Goal: Task Accomplishment & Management: Manage account settings

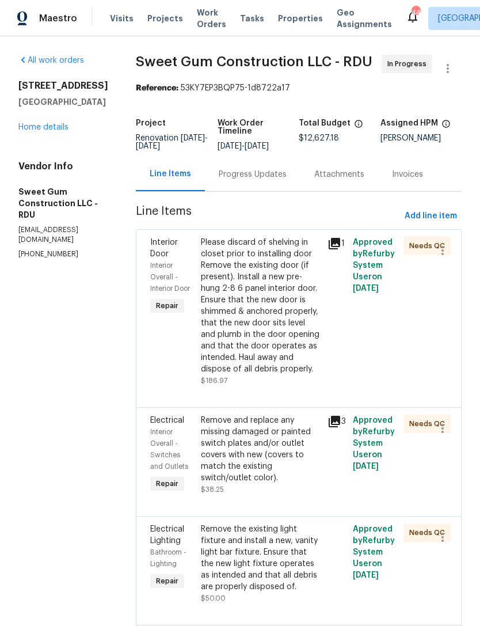
click at [36, 127] on link "Home details" at bounding box center [43, 127] width 50 height 8
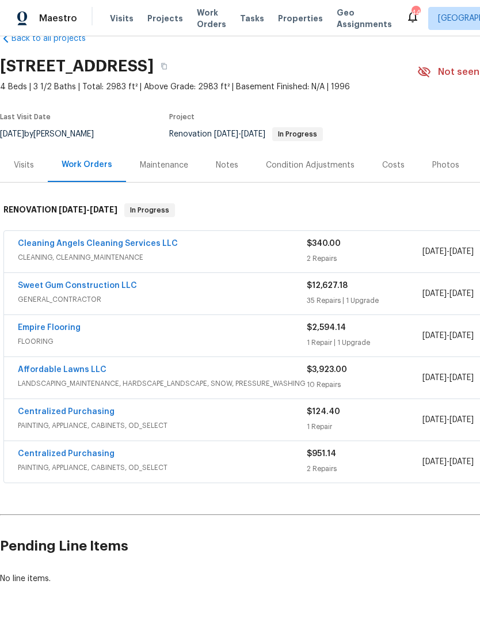
scroll to position [26, 0]
click at [79, 244] on link "Cleaning Angels Cleaning Services LLC" at bounding box center [98, 244] width 160 height 8
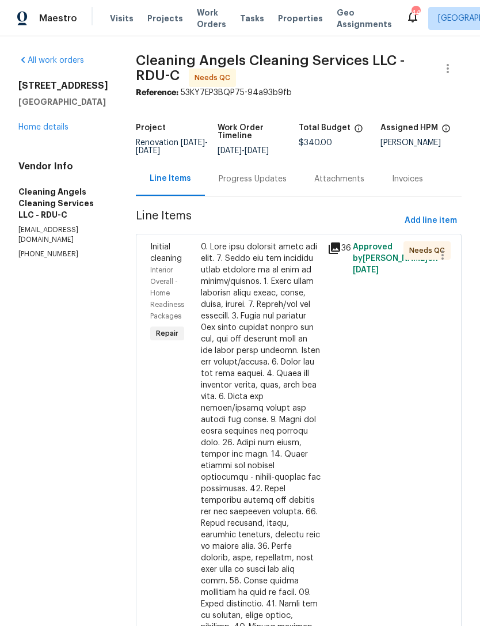
click at [275, 182] on div "Progress Updates" at bounding box center [253, 179] width 68 height 12
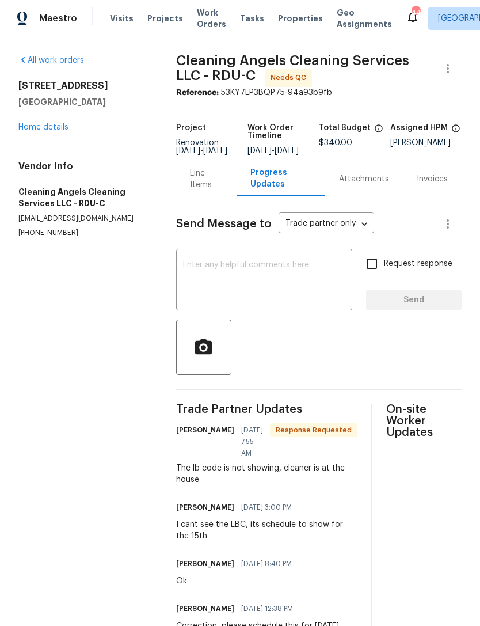
click at [204, 180] on div "Line Items" at bounding box center [206, 179] width 33 height 23
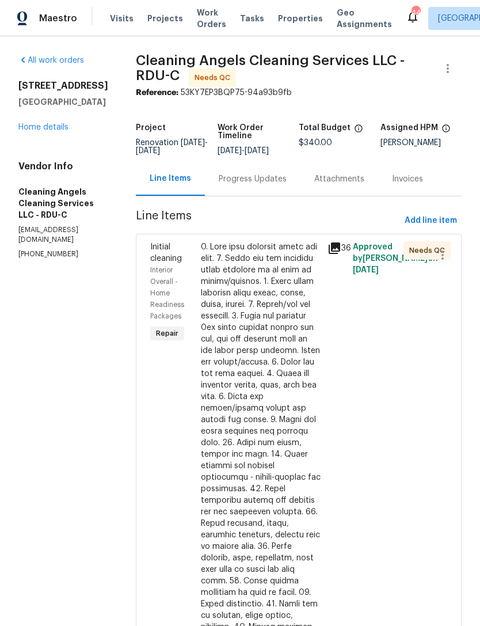
click at [287, 302] on div at bounding box center [261, 517] width 120 height 553
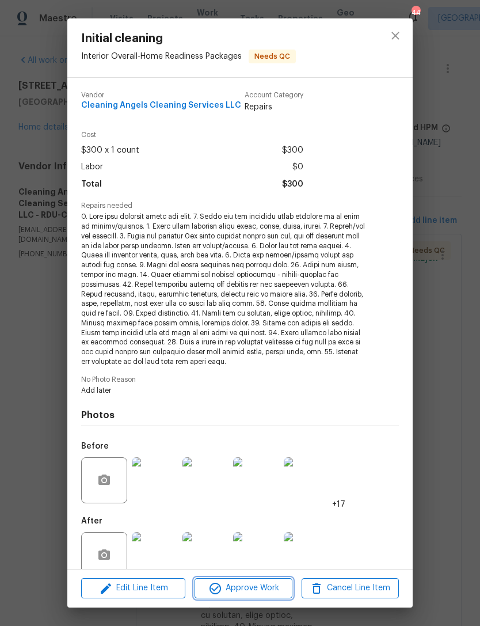
click at [266, 585] on span "Approve Work" at bounding box center [243, 588] width 90 height 14
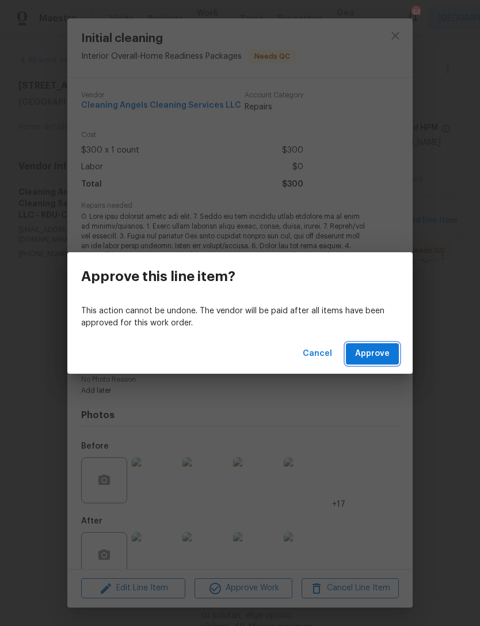
click at [381, 361] on span "Approve" at bounding box center [372, 354] width 35 height 14
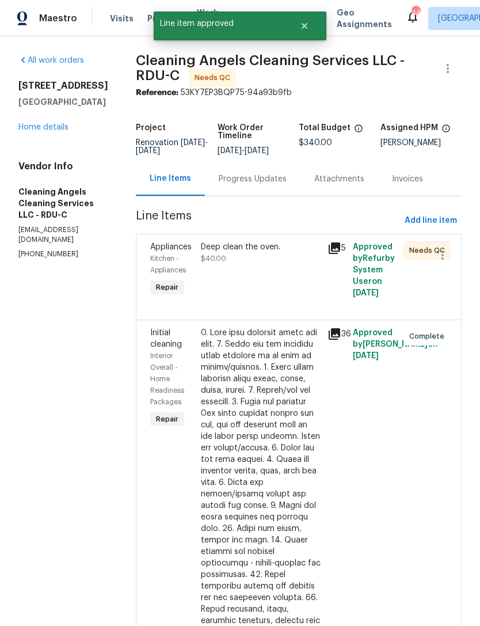
click at [300, 272] on div "Deep clean the oven. $40.00" at bounding box center [261, 270] width 127 height 65
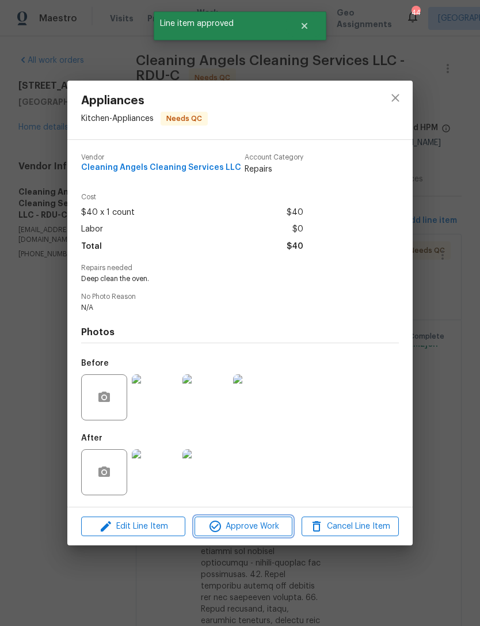
click at [243, 529] on span "Approve Work" at bounding box center [243, 527] width 90 height 14
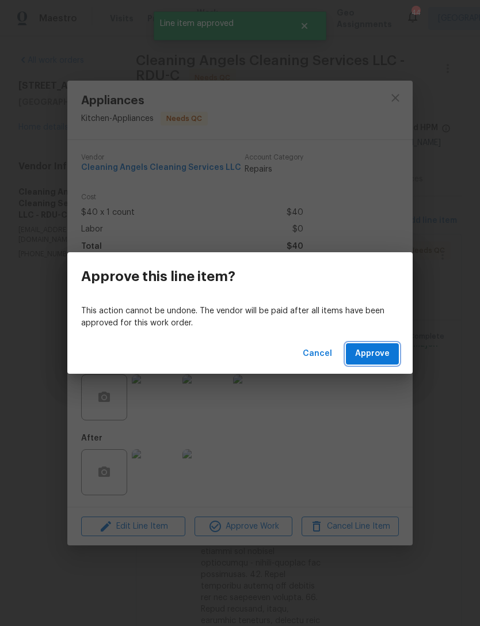
click at [376, 351] on span "Approve" at bounding box center [372, 354] width 35 height 14
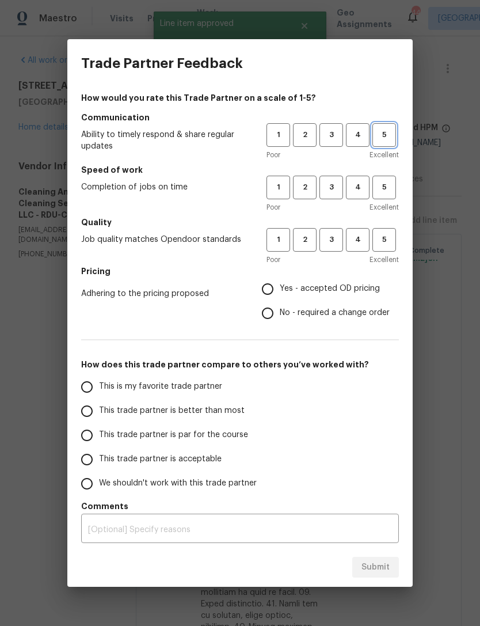
click at [384, 139] on span "5" at bounding box center [384, 134] width 21 height 13
click at [359, 135] on span "4" at bounding box center [357, 134] width 21 height 13
click at [355, 185] on span "4" at bounding box center [357, 187] width 21 height 13
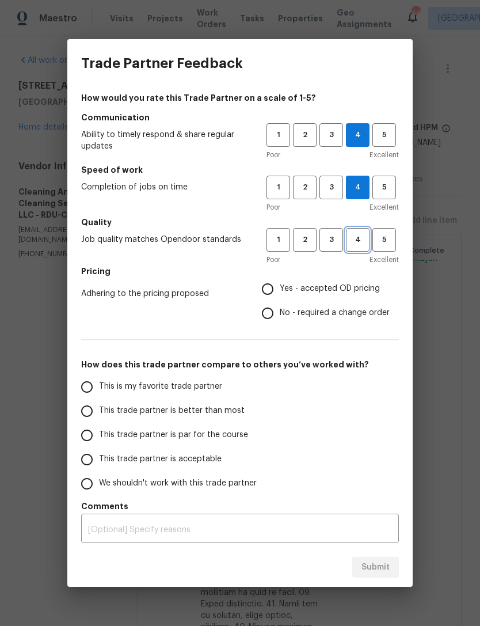
click at [361, 247] on button "4" at bounding box center [358, 240] width 24 height 24
click at [369, 289] on span "Yes - accepted OD pricing" at bounding box center [330, 289] width 100 height 12
click at [280, 289] on input "Yes - accepted OD pricing" at bounding box center [268, 289] width 24 height 24
radio input "true"
click at [233, 408] on span "This trade partner is better than most" at bounding box center [172, 411] width 146 height 12
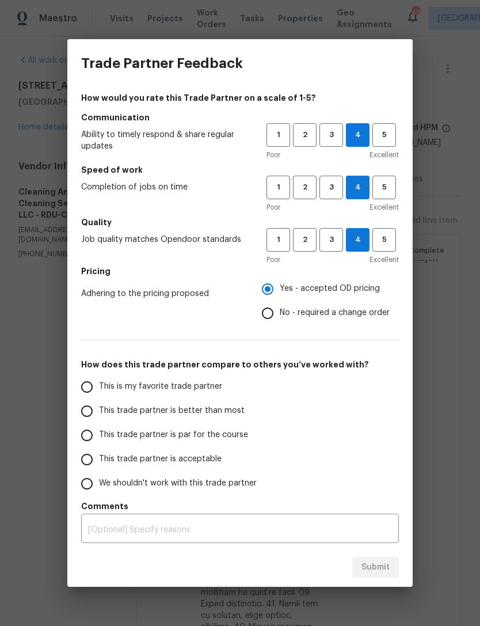
click at [99, 408] on input "This trade partner is better than most" at bounding box center [87, 411] width 24 height 24
click at [393, 560] on button "Submit" at bounding box center [375, 567] width 47 height 21
radio input "true"
radio input "false"
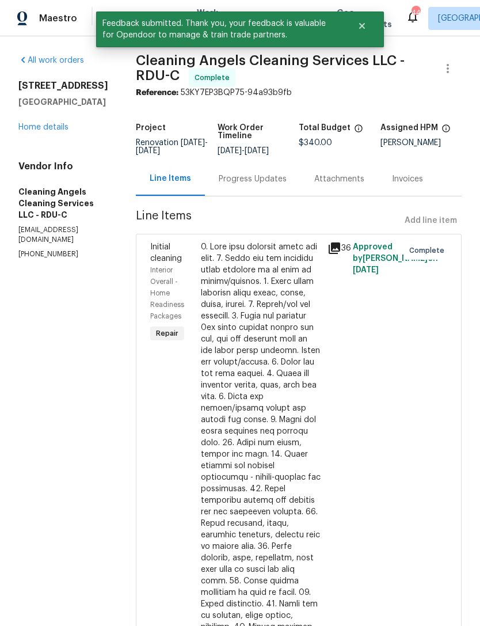
click at [35, 126] on link "Home details" at bounding box center [43, 127] width 50 height 8
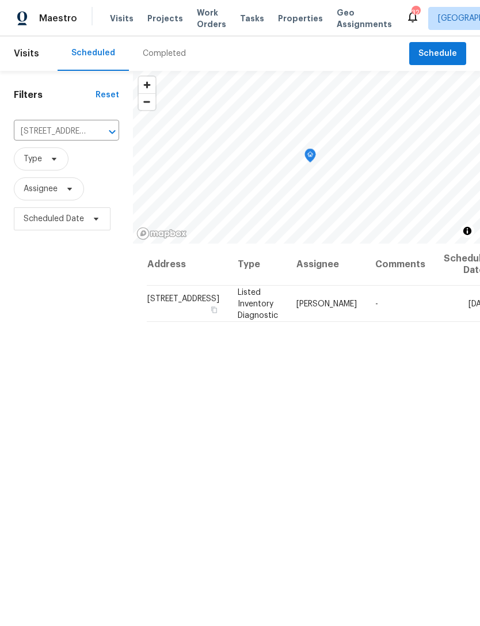
click at [67, 139] on input "[STREET_ADDRESS]" at bounding box center [50, 132] width 73 height 18
type input "7200"
click at [44, 168] on li "[STREET_ADDRESS]" at bounding box center [63, 158] width 98 height 19
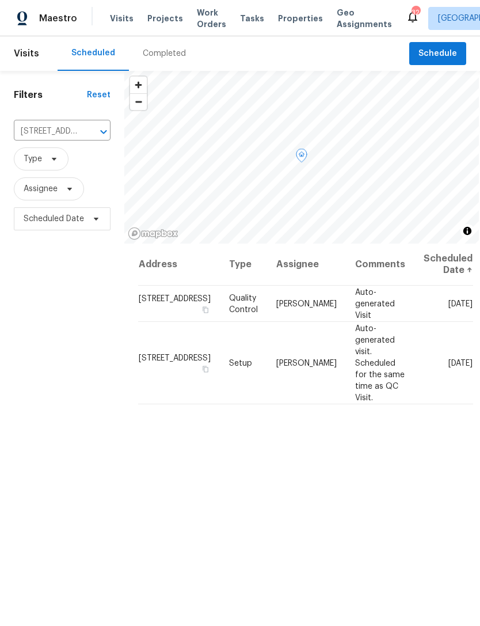
click at [0, 0] on icon at bounding box center [0, 0] width 0 height 0
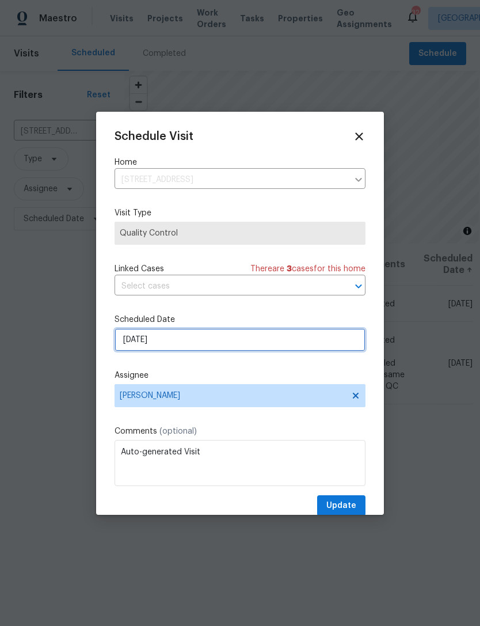
click at [237, 338] on input "[DATE]" at bounding box center [240, 339] width 251 height 23
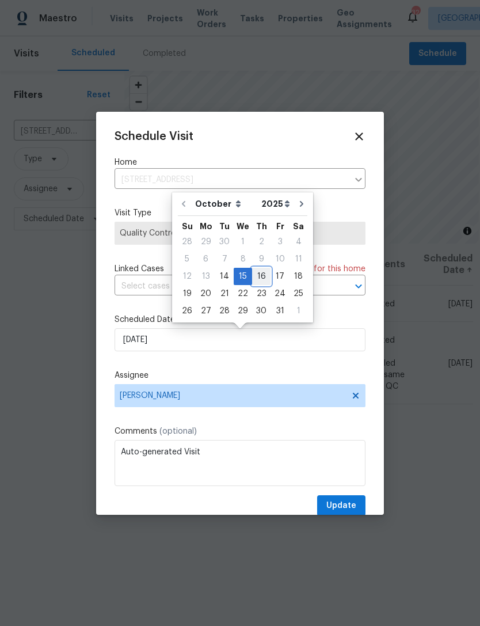
click at [260, 274] on div "16" at bounding box center [261, 276] width 18 height 16
type input "[DATE]"
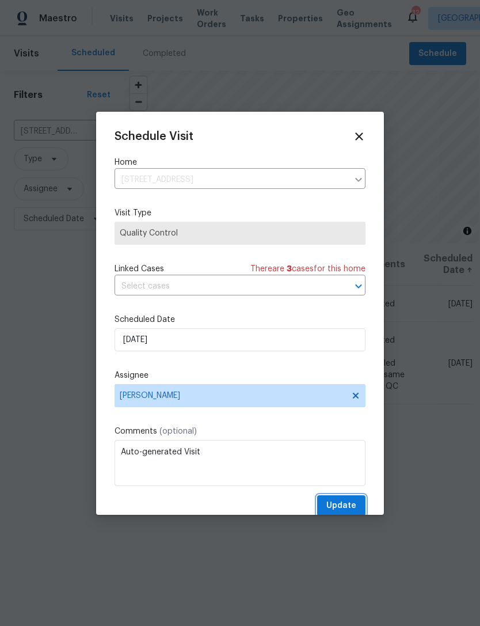
click at [351, 507] on span "Update" at bounding box center [342, 506] width 30 height 14
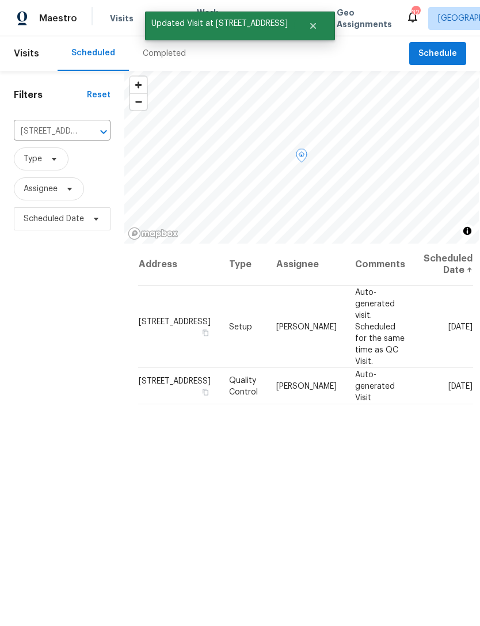
click at [0, 0] on icon at bounding box center [0, 0] width 0 height 0
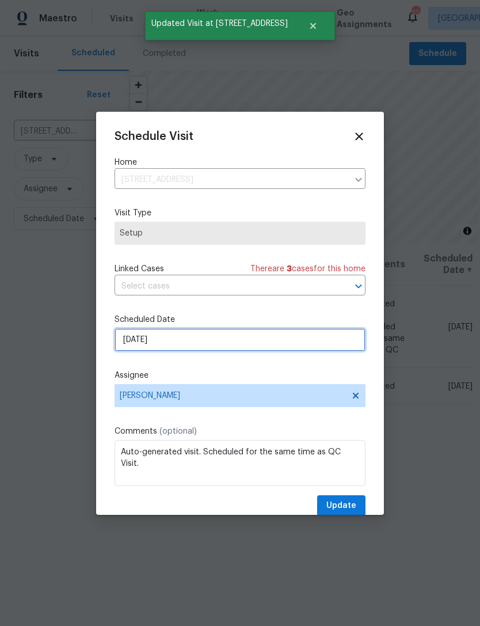
click at [211, 334] on input "[DATE]" at bounding box center [240, 339] width 251 height 23
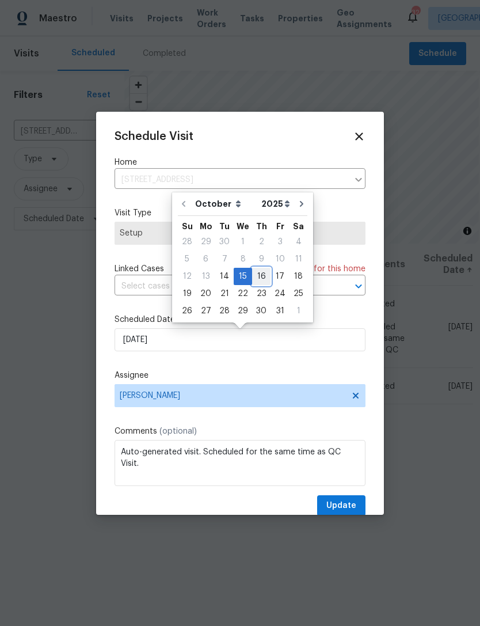
click at [262, 279] on div "16" at bounding box center [261, 276] width 18 height 16
type input "[DATE]"
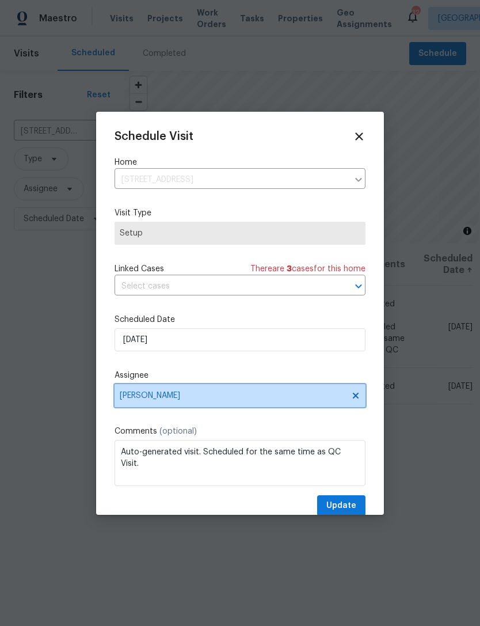
click at [364, 395] on span "[PERSON_NAME]" at bounding box center [240, 395] width 251 height 23
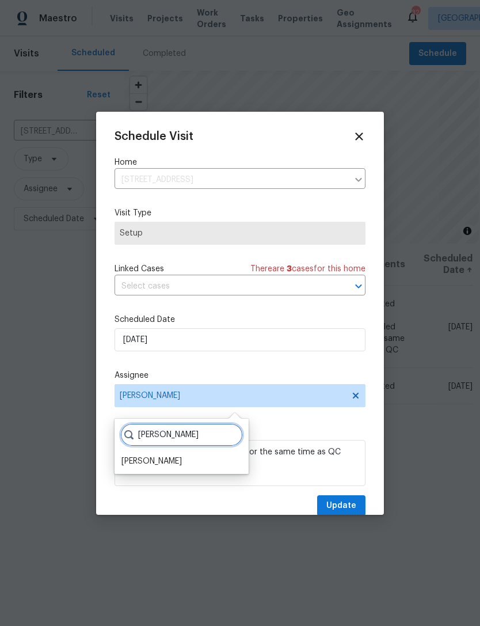
type input "[PERSON_NAME]"
click at [172, 458] on div "[PERSON_NAME]" at bounding box center [181, 461] width 127 height 16
click at [215, 462] on div "[PERSON_NAME]" at bounding box center [181, 461] width 127 height 16
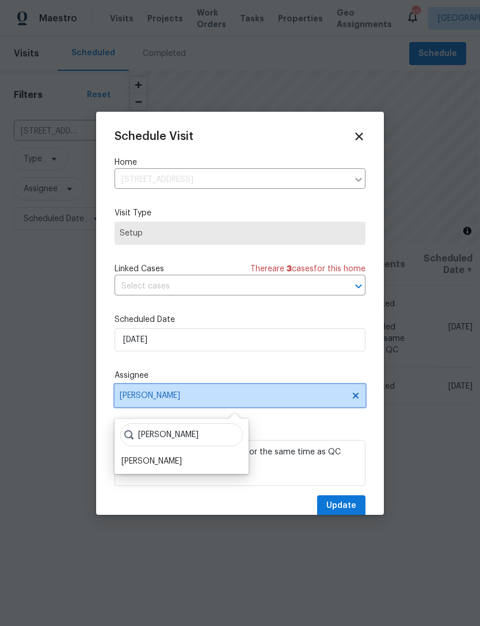
click at [363, 393] on span "[PERSON_NAME]" at bounding box center [240, 395] width 251 height 23
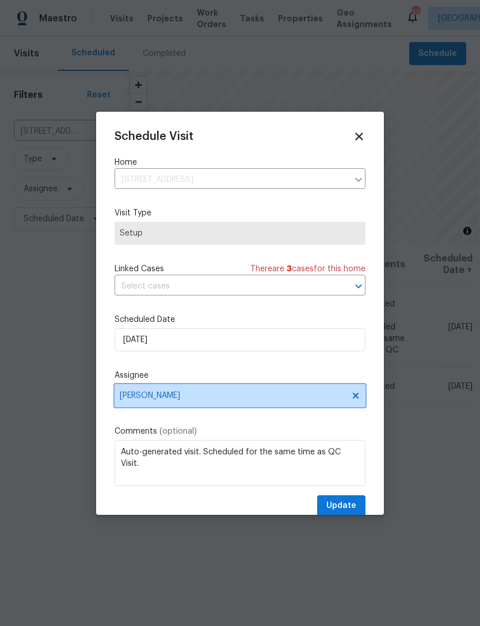
click at [352, 400] on icon at bounding box center [355, 395] width 9 height 9
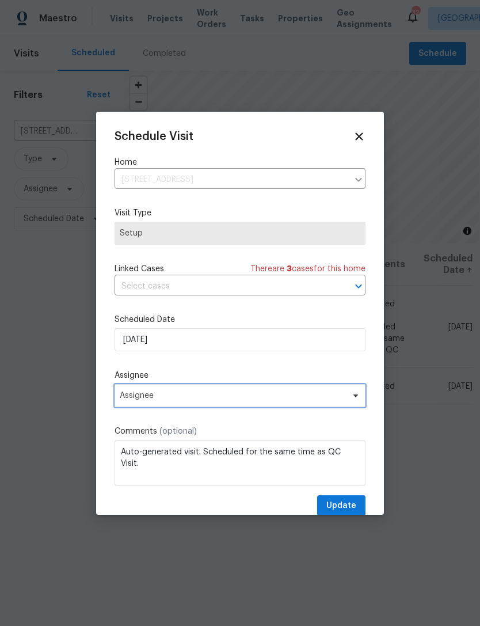
click at [244, 400] on span "Assignee" at bounding box center [233, 395] width 226 height 9
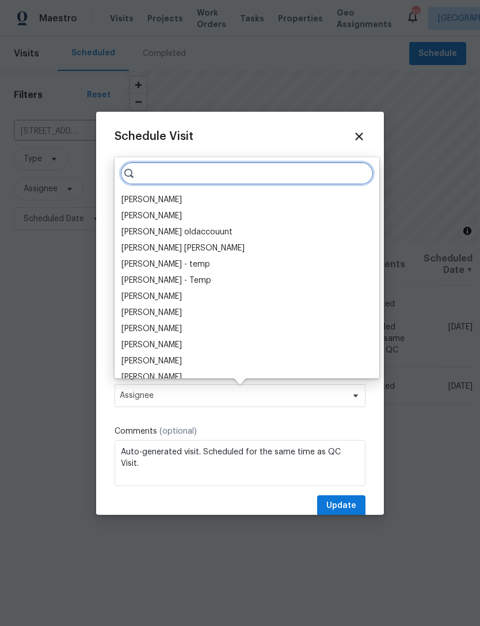
click at [202, 175] on input "search" at bounding box center [246, 173] width 253 height 23
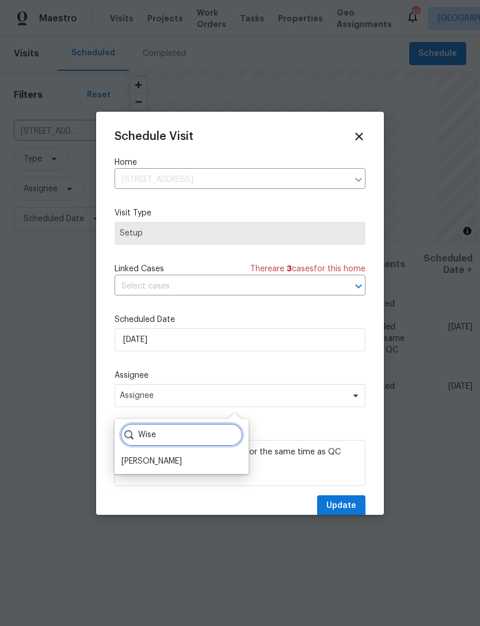
type input "Wise"
click at [166, 458] on div "[PERSON_NAME]" at bounding box center [152, 462] width 60 height 12
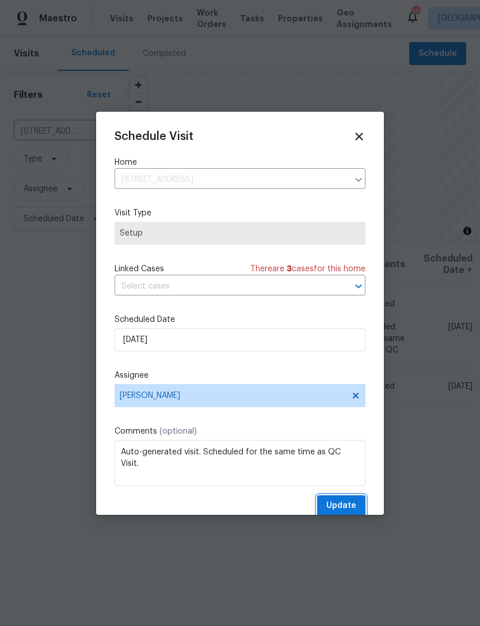
click at [354, 505] on span "Update" at bounding box center [342, 506] width 30 height 14
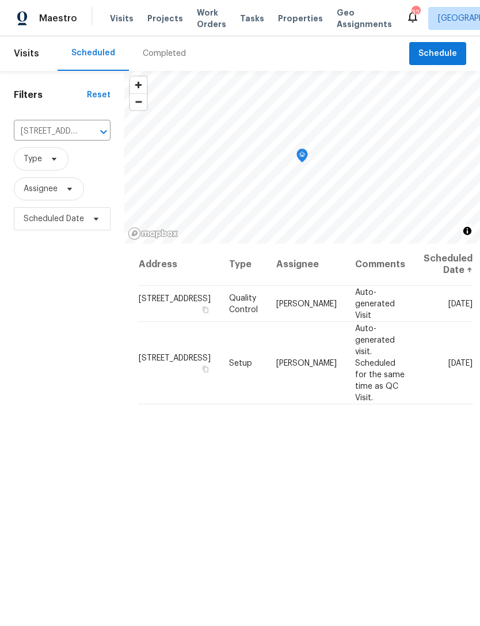
click at [90, 130] on icon "Clear" at bounding box center [88, 131] width 7 height 7
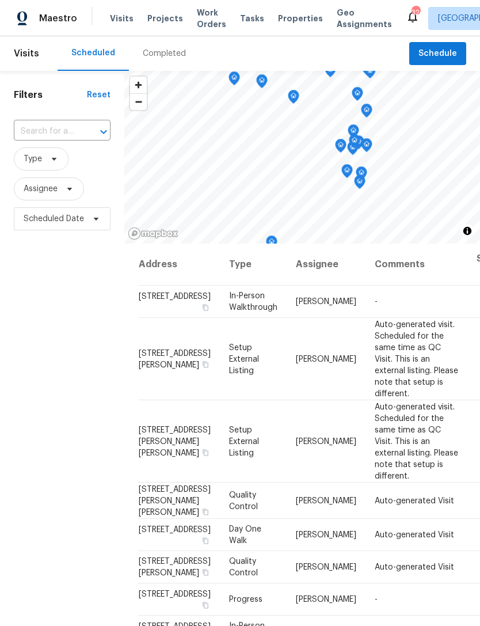
click at [58, 128] on input "text" at bounding box center [46, 132] width 65 height 18
type input "patters"
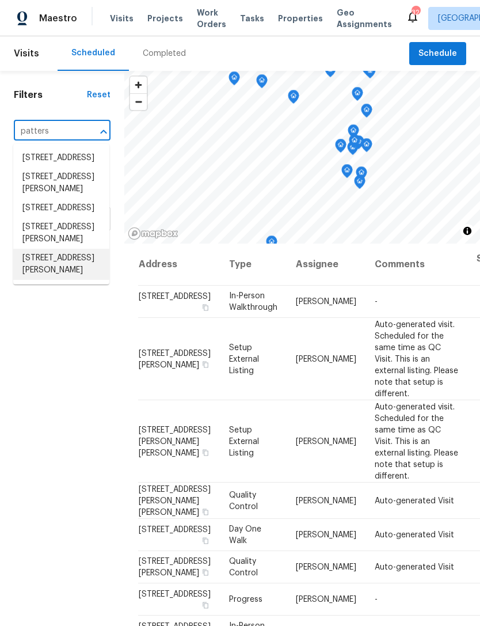
click at [69, 280] on li "[STREET_ADDRESS][PERSON_NAME]" at bounding box center [61, 264] width 96 height 31
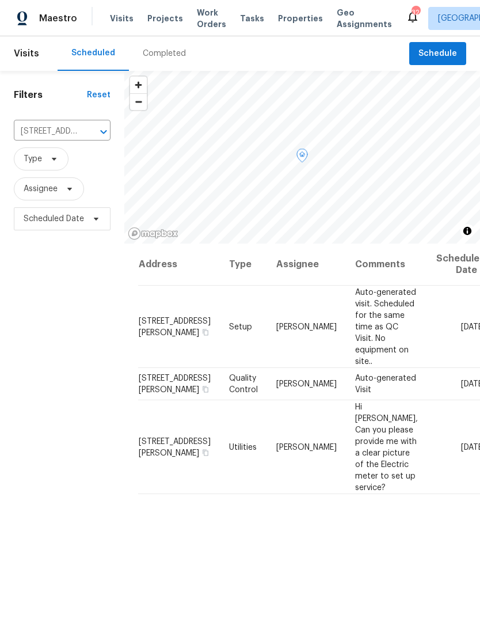
click at [0, 0] on icon at bounding box center [0, 0] width 0 height 0
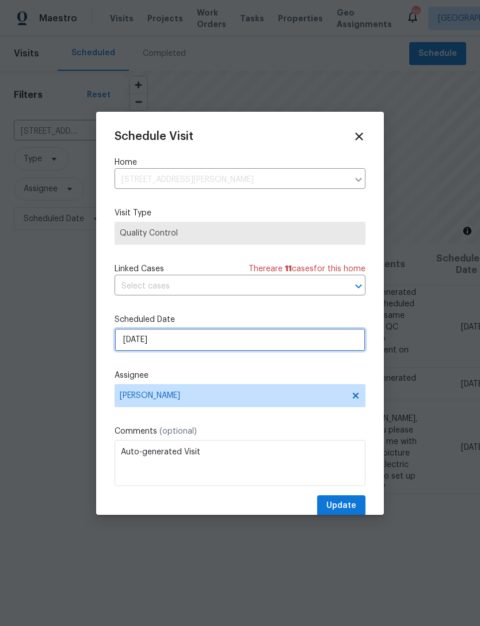
click at [192, 343] on input "[DATE]" at bounding box center [240, 339] width 251 height 23
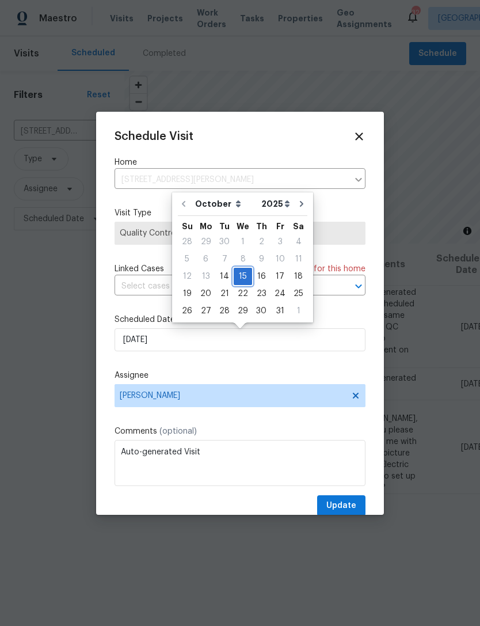
click at [244, 271] on div "15" at bounding box center [243, 276] width 18 height 16
click at [349, 505] on span "Update" at bounding box center [342, 506] width 30 height 14
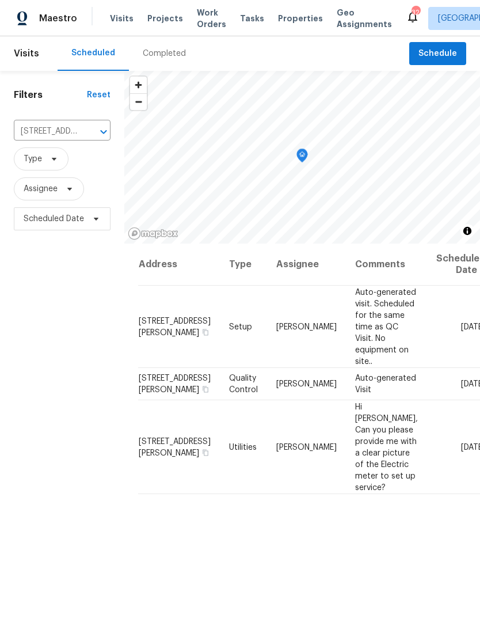
click at [50, 131] on input "[STREET_ADDRESS][PERSON_NAME]" at bounding box center [46, 132] width 65 height 18
type input "[PERSON_NAME]"
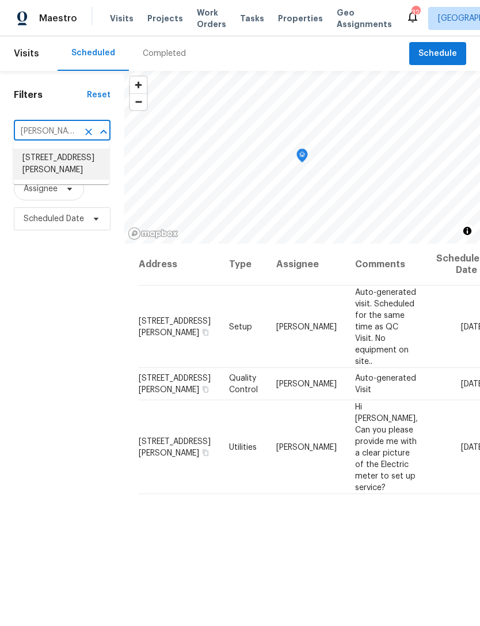
click at [68, 166] on li "[STREET_ADDRESS][PERSON_NAME]" at bounding box center [61, 164] width 96 height 31
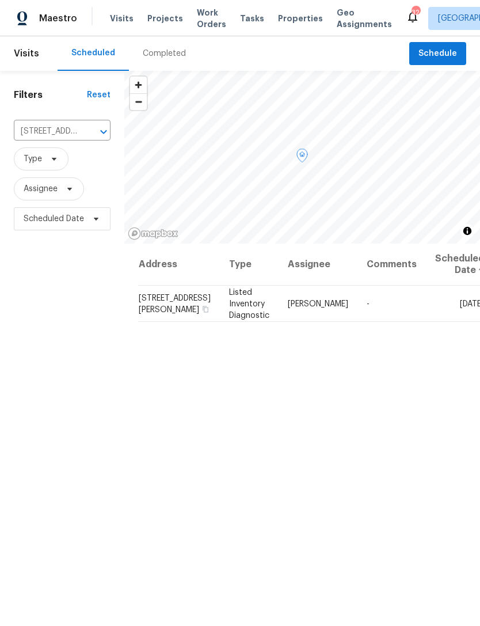
click at [0, 0] on icon at bounding box center [0, 0] width 0 height 0
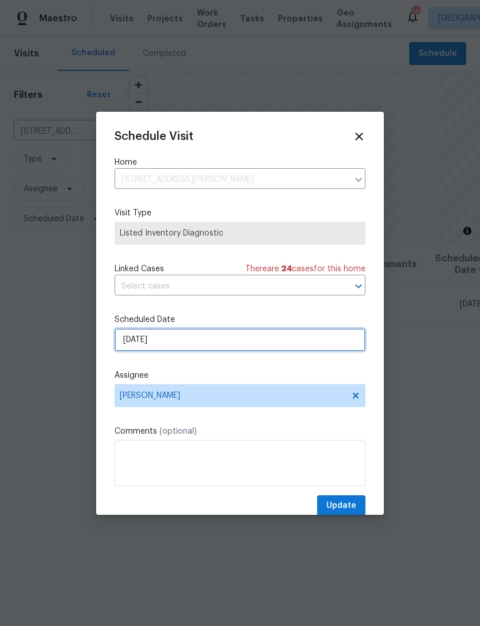
click at [206, 343] on input "[DATE]" at bounding box center [240, 339] width 251 height 23
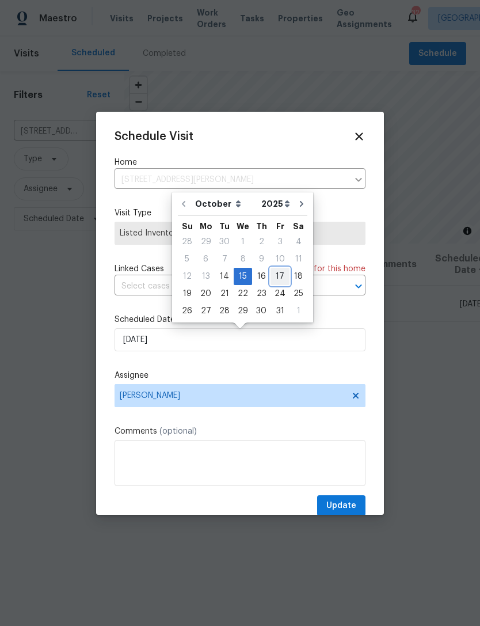
click at [279, 270] on div "17" at bounding box center [280, 276] width 19 height 16
type input "[DATE]"
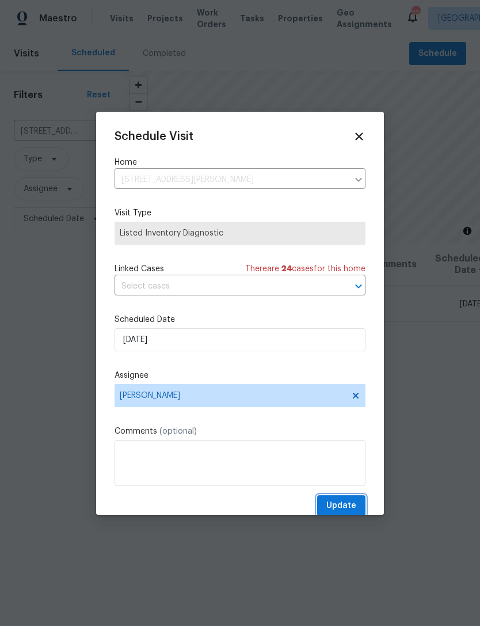
click at [353, 503] on span "Update" at bounding box center [342, 506] width 30 height 14
